Goal: Information Seeking & Learning: Find specific page/section

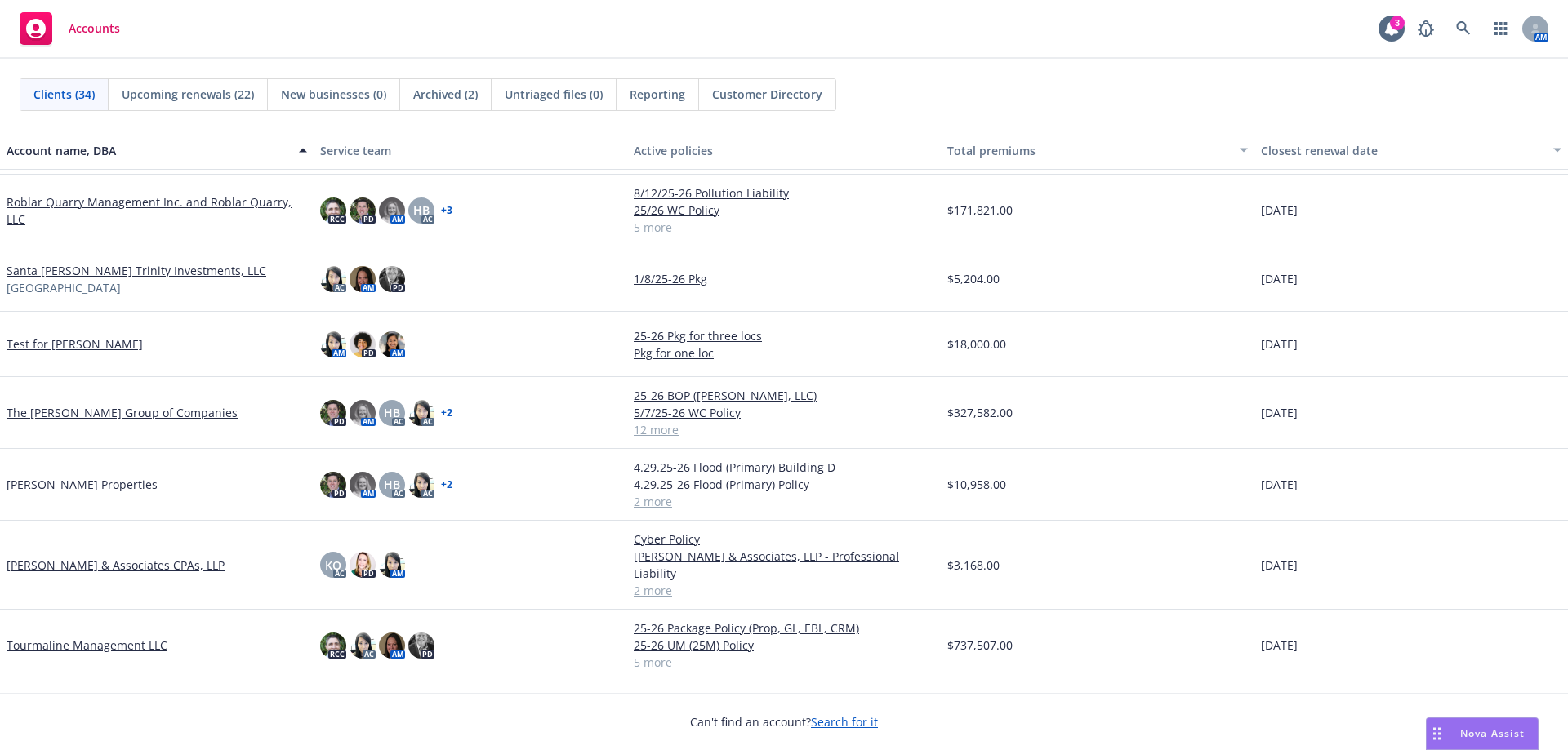
scroll to position [1737, 0]
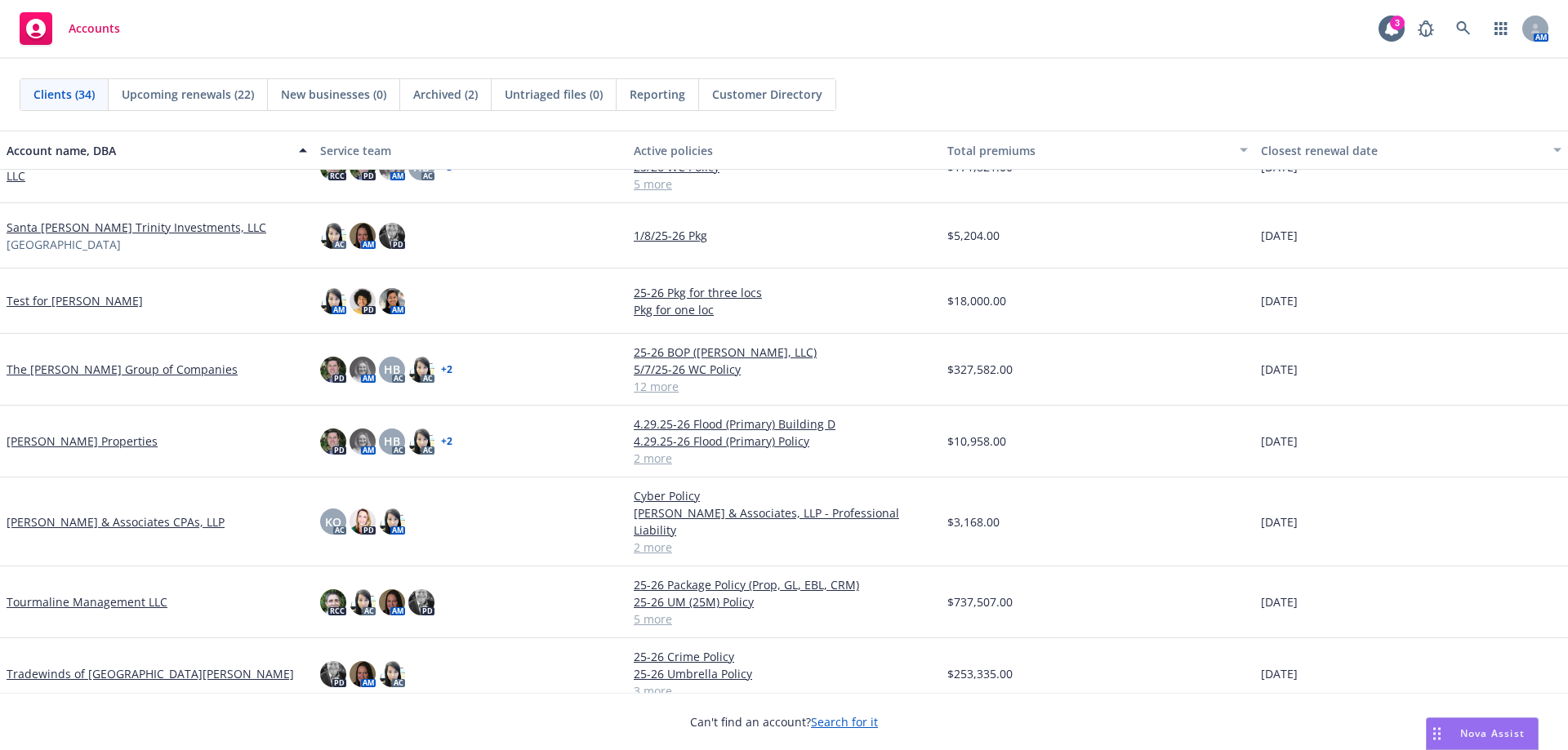
click at [107, 594] on link "Tourmaline Management LLC" at bounding box center [87, 602] width 161 height 17
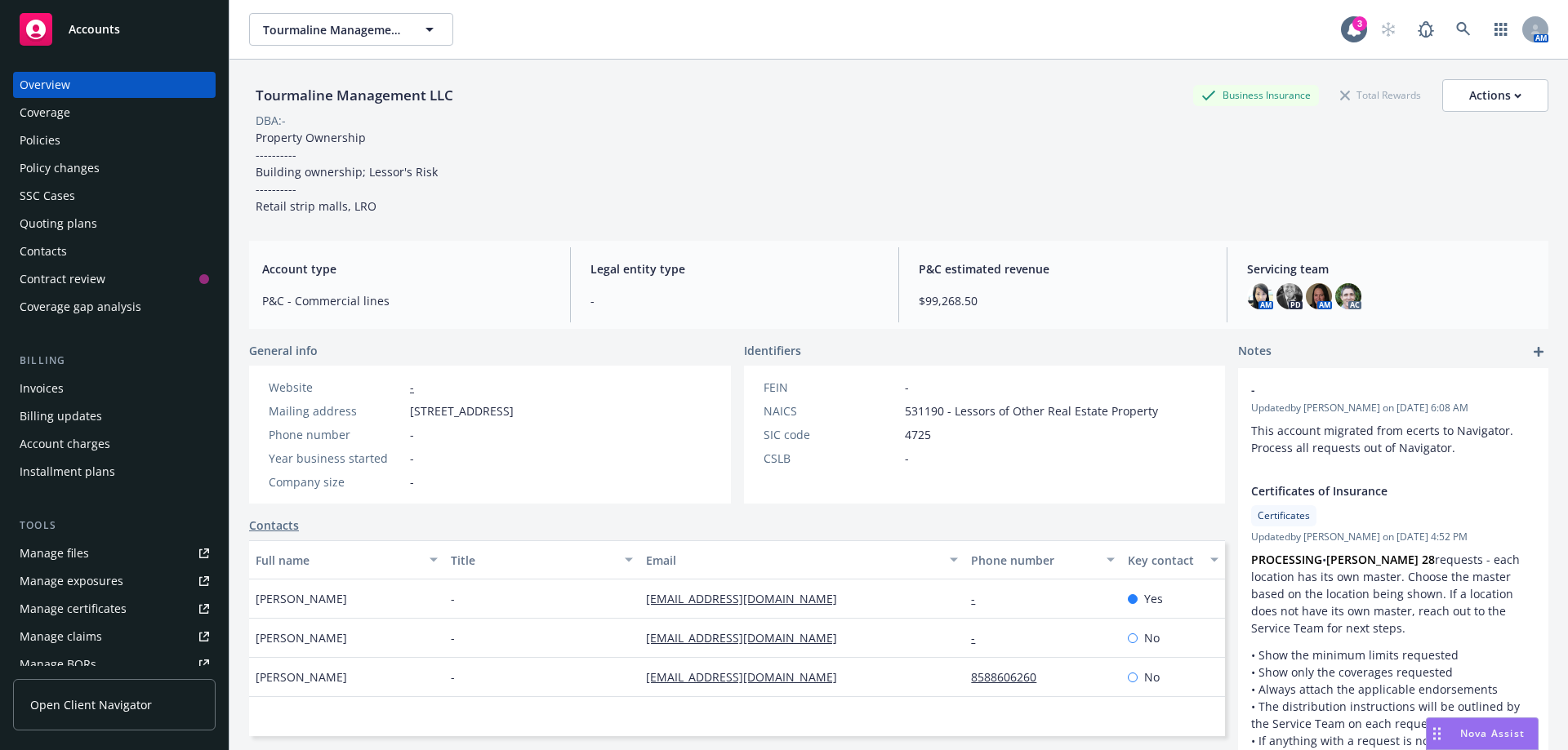
click at [49, 229] on div "Quoting plans" at bounding box center [58, 223] width 78 height 26
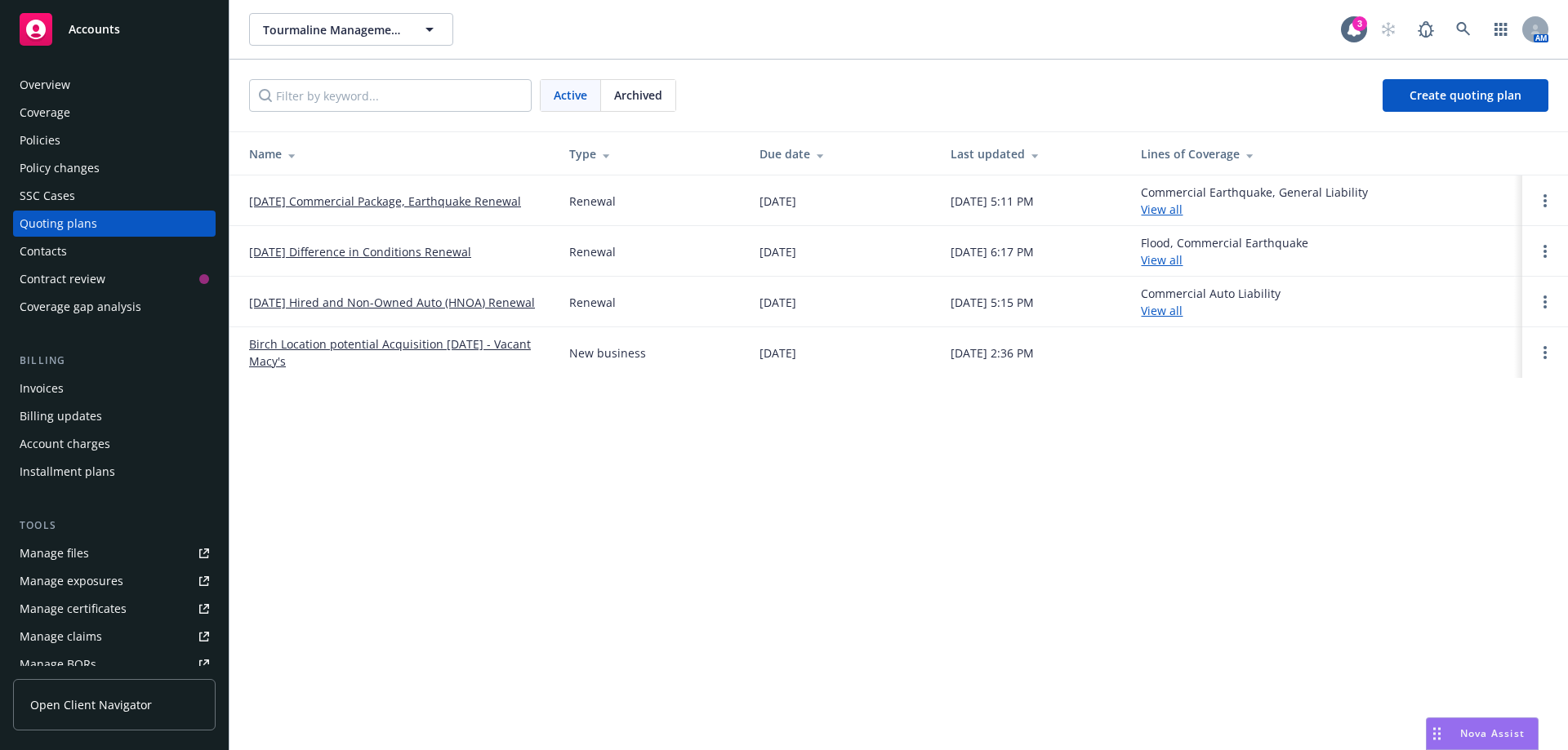
click at [644, 97] on span "Archived" at bounding box center [638, 95] width 48 height 17
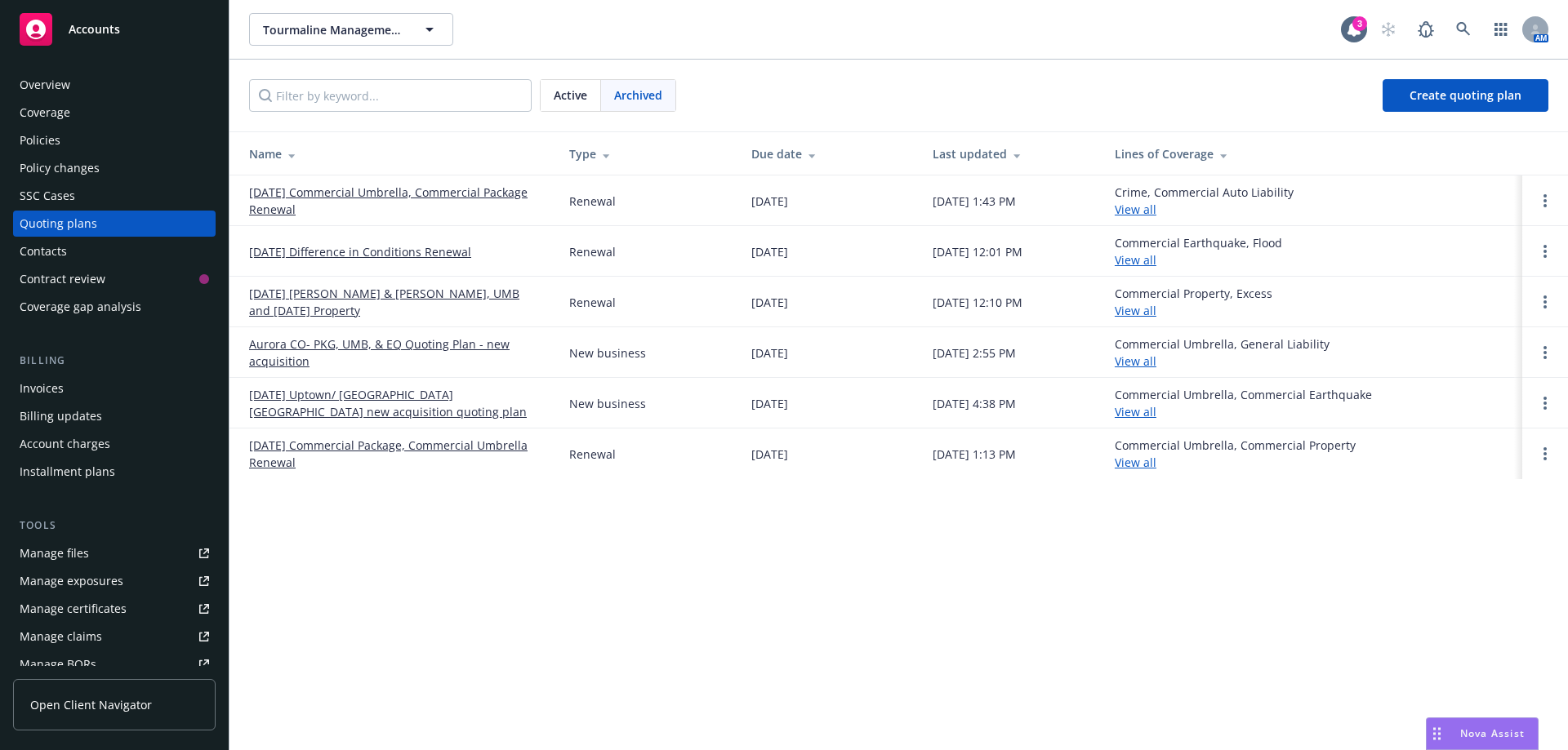
click at [384, 191] on link "[DATE] Commercial Umbrella, Commercial Package Renewal" at bounding box center [396, 200] width 294 height 34
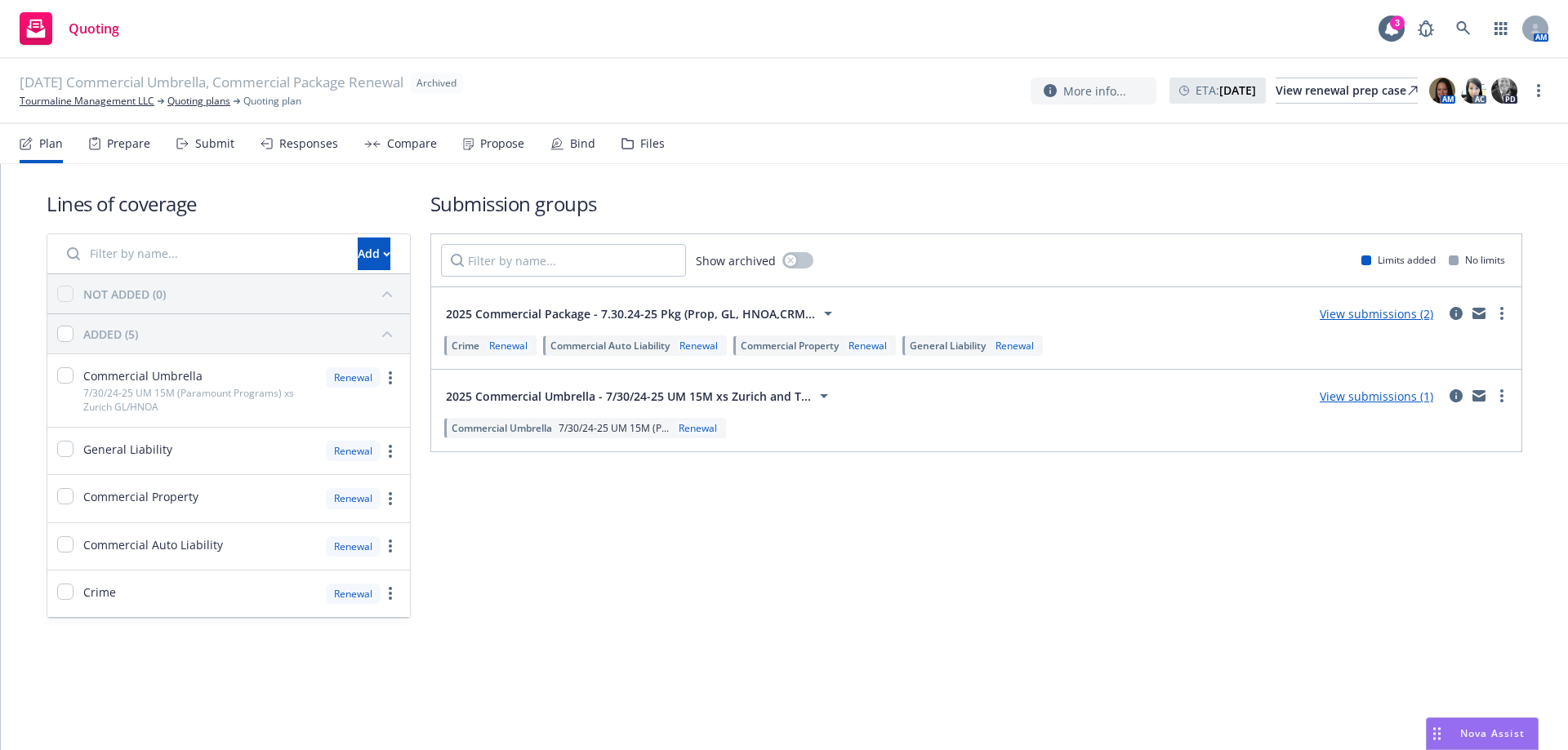
click at [650, 146] on div "Files" at bounding box center [652, 143] width 24 height 13
